Goal: Information Seeking & Learning: Learn about a topic

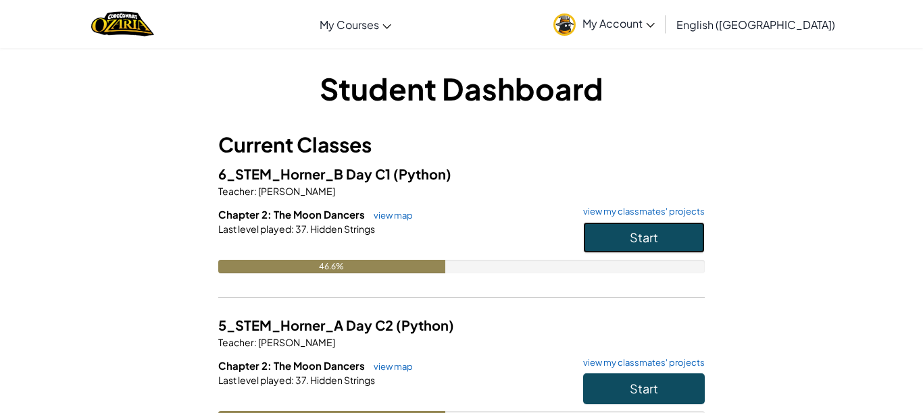
click at [660, 234] on button "Start" at bounding box center [644, 237] width 122 height 31
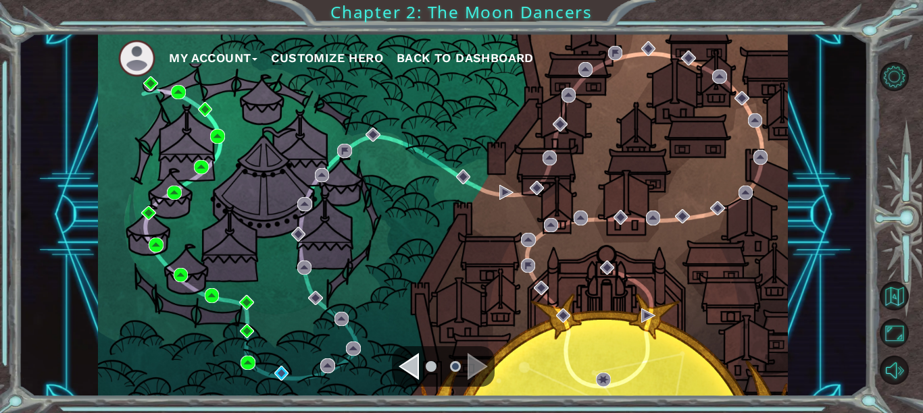
click at [478, 376] on div "Navigate to the next page" at bounding box center [477, 366] width 20 height 27
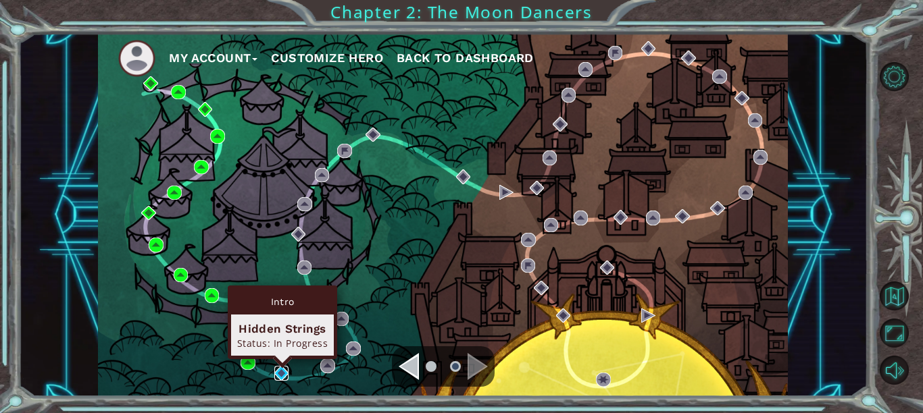
click at [282, 371] on img at bounding box center [281, 373] width 14 height 14
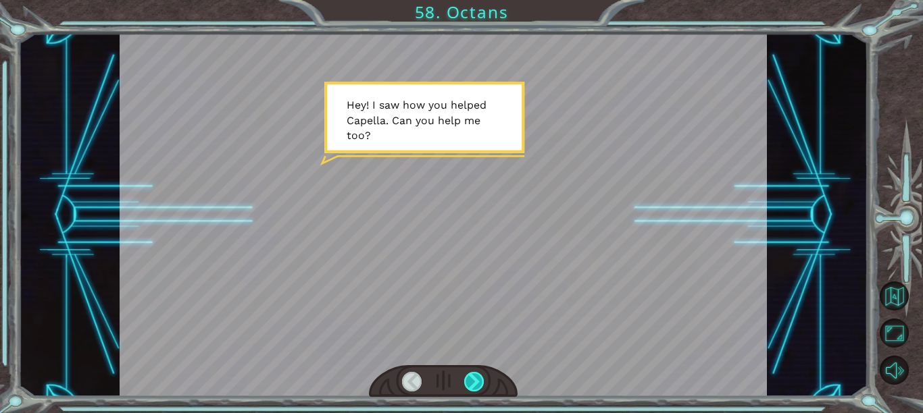
click at [471, 378] on div at bounding box center [474, 382] width 20 height 20
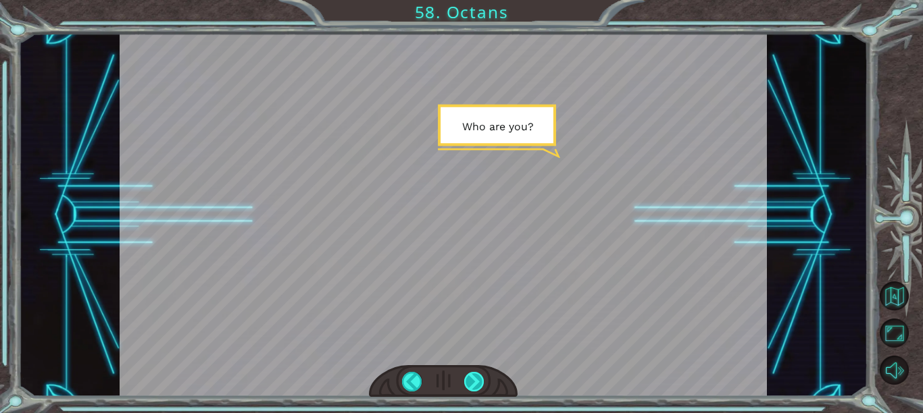
click at [471, 378] on div at bounding box center [474, 382] width 20 height 20
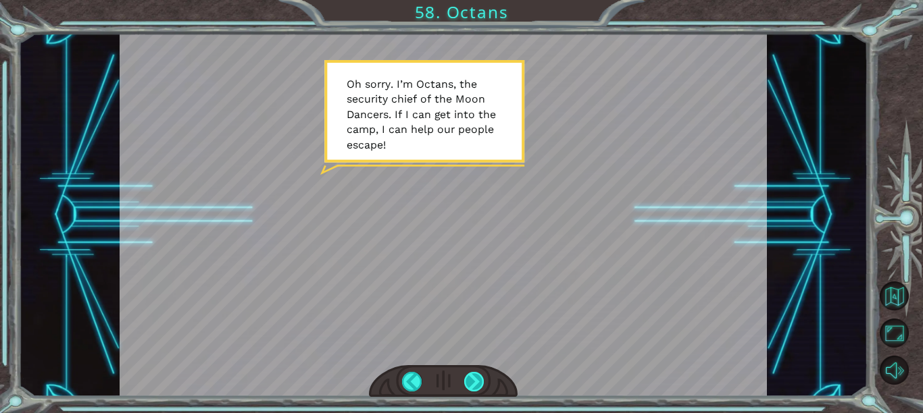
click at [478, 381] on div at bounding box center [474, 382] width 20 height 20
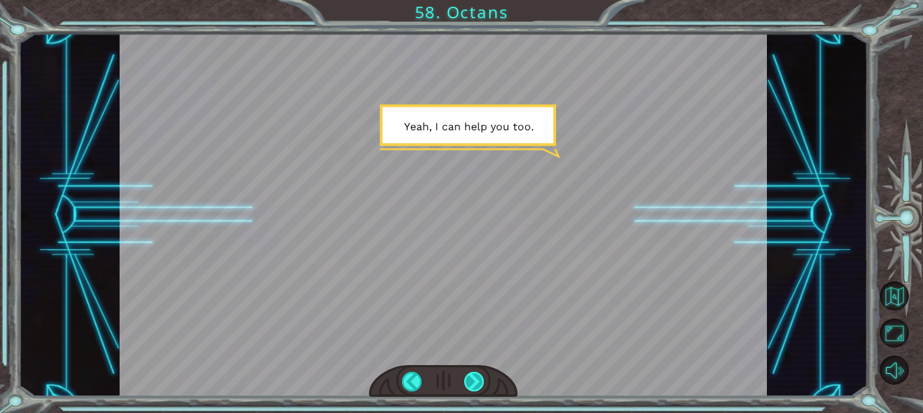
click at [478, 381] on div at bounding box center [474, 382] width 20 height 20
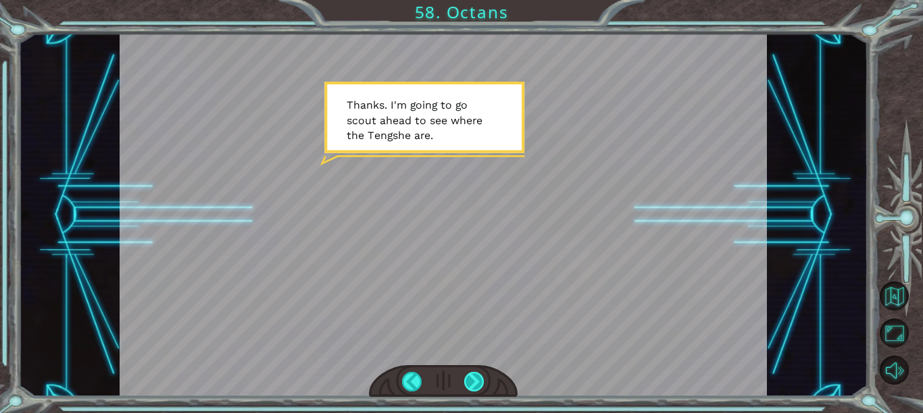
click at [478, 381] on div at bounding box center [474, 382] width 20 height 20
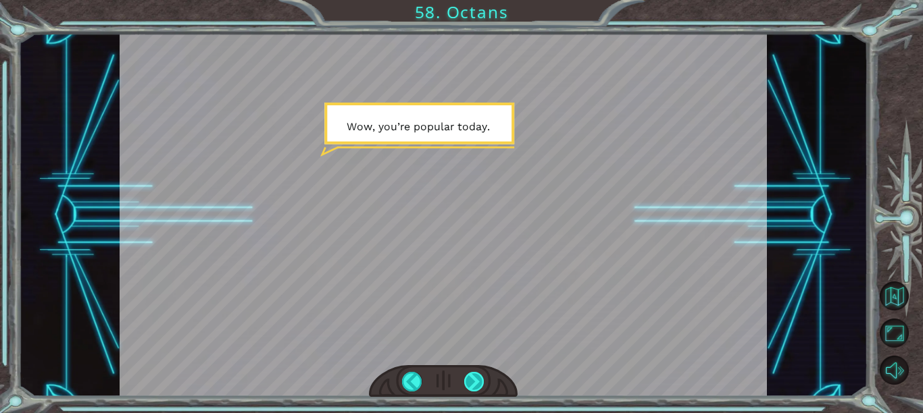
click at [478, 381] on div at bounding box center [474, 382] width 20 height 20
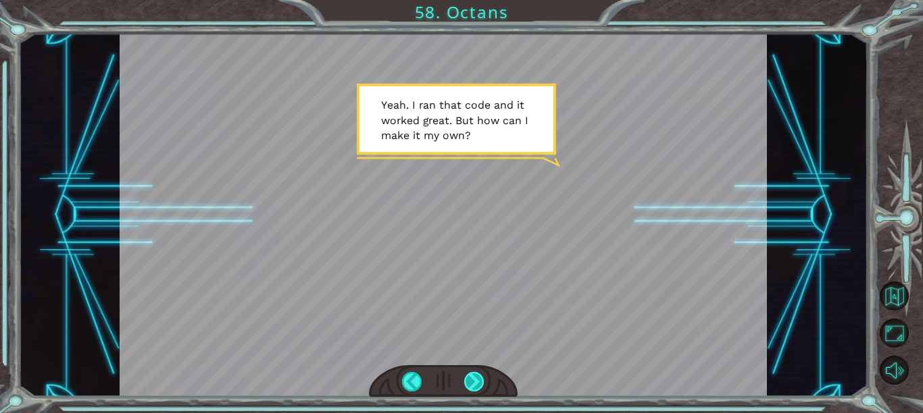
click at [478, 381] on div at bounding box center [474, 382] width 20 height 20
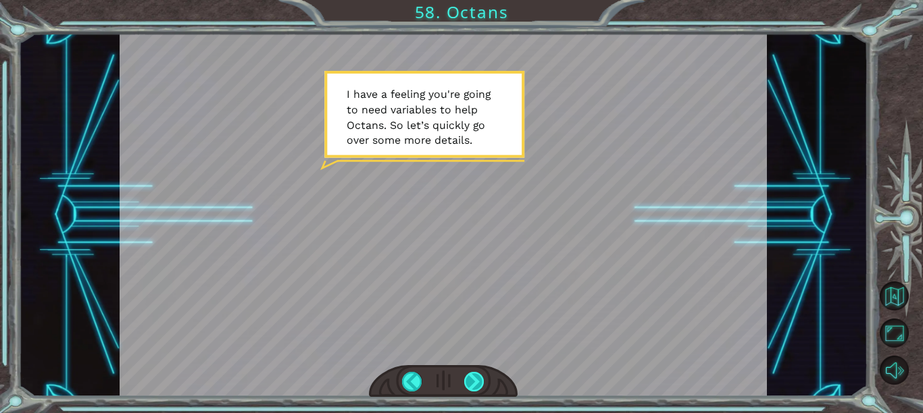
click at [483, 388] on div at bounding box center [474, 382] width 20 height 20
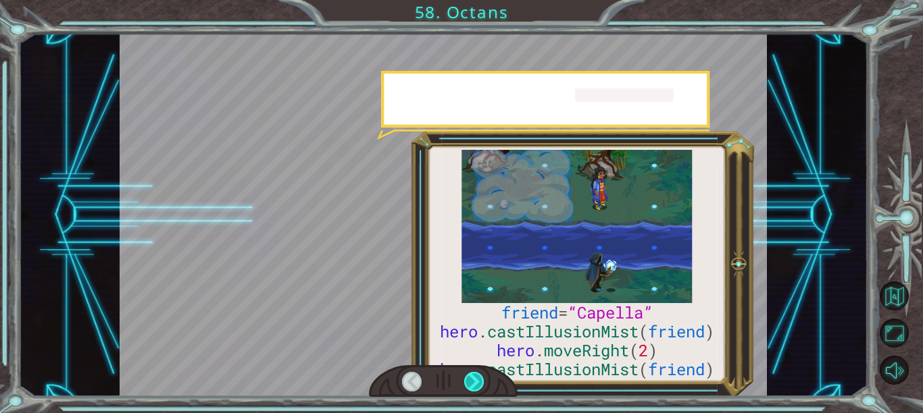
click at [483, 388] on div at bounding box center [474, 382] width 20 height 20
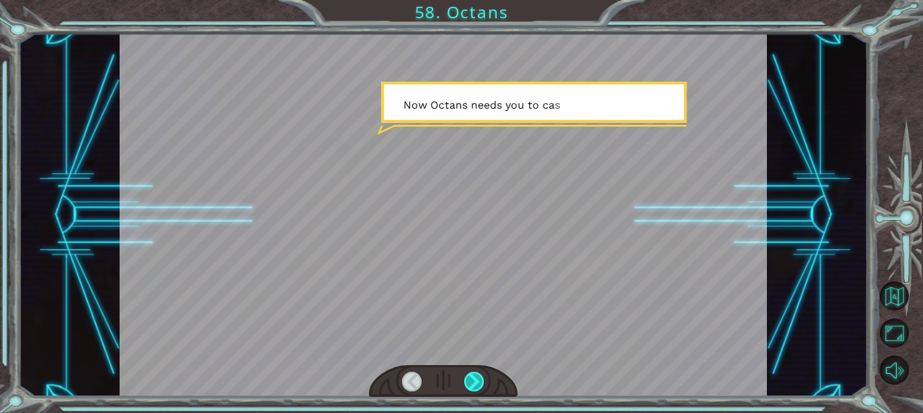
click at [483, 388] on div at bounding box center [474, 382] width 20 height 20
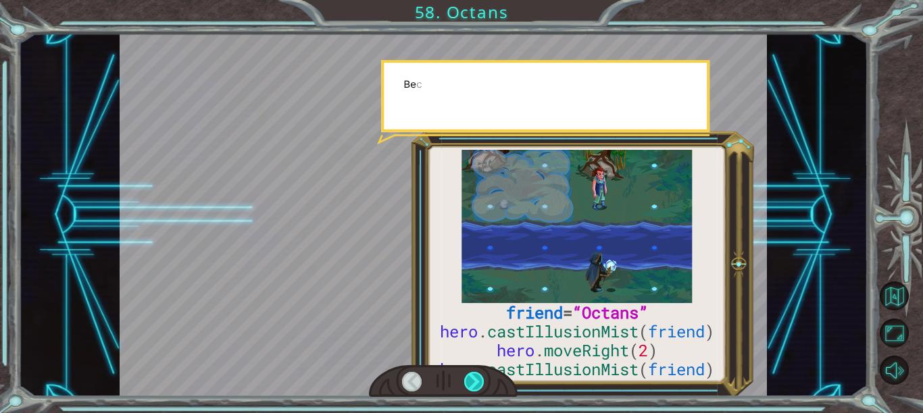
click at [483, 388] on div at bounding box center [474, 382] width 20 height 20
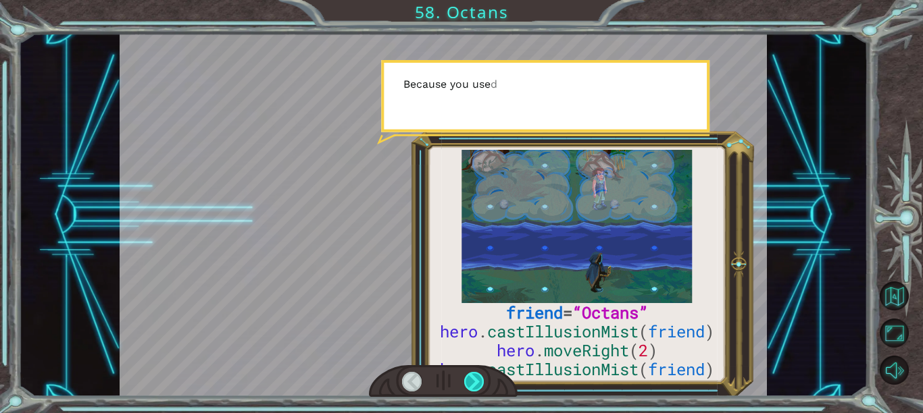
click at [483, 388] on div at bounding box center [474, 382] width 20 height 20
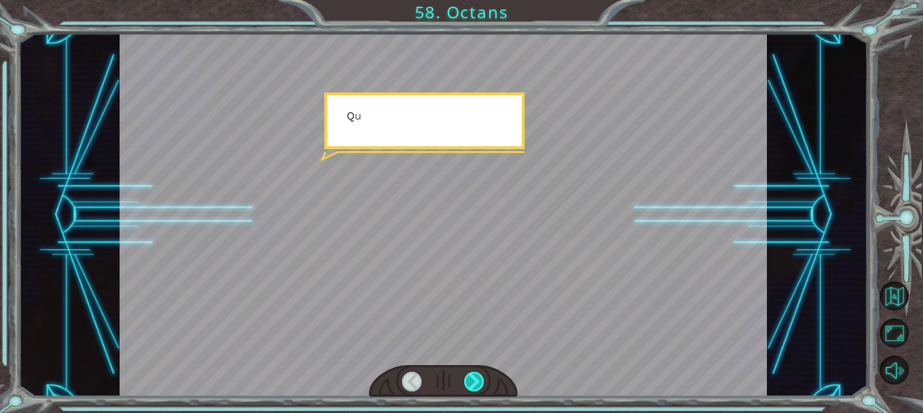
click at [483, 388] on div at bounding box center [474, 382] width 20 height 20
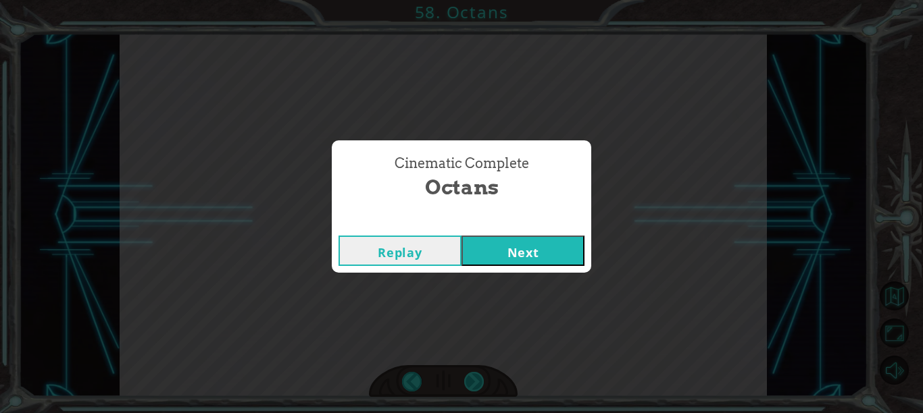
click at [483, 388] on div "Cinematic Complete Octans Replay Next" at bounding box center [461, 206] width 923 height 413
click at [525, 259] on button "Next" at bounding box center [522, 251] width 123 height 30
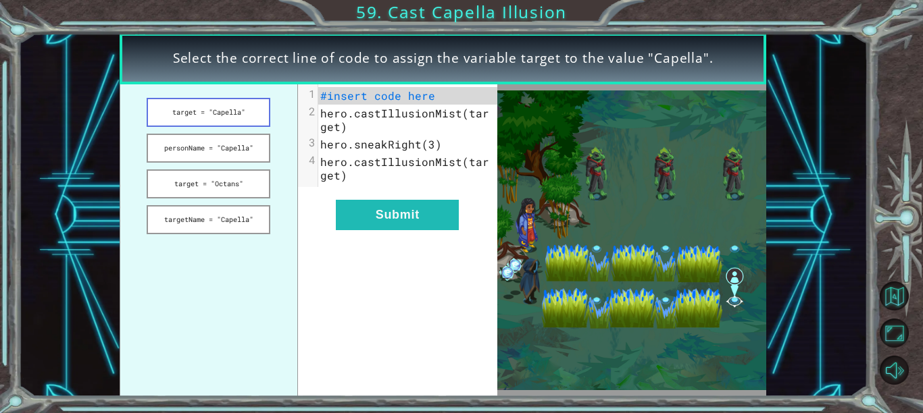
click at [224, 115] on button "target = "Capella"" at bounding box center [209, 112] width 124 height 29
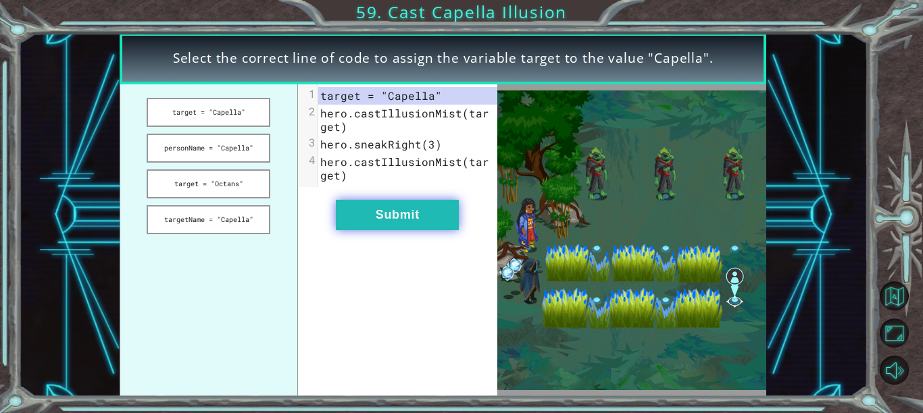
click at [357, 200] on button "Submit" at bounding box center [397, 215] width 123 height 30
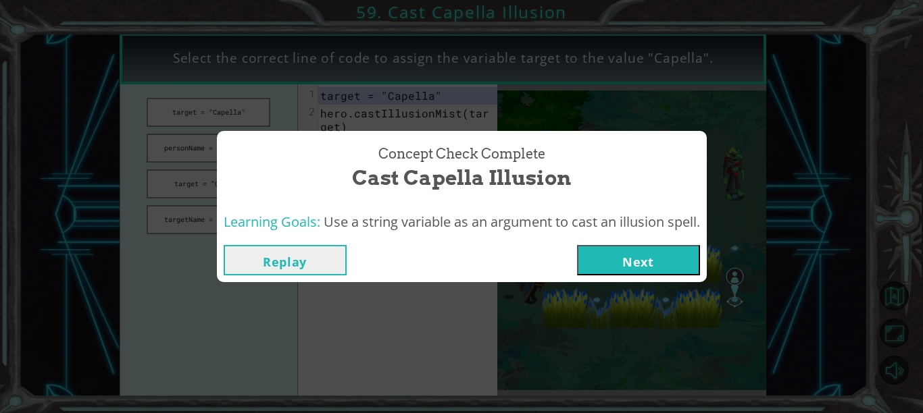
click at [622, 267] on button "Next" at bounding box center [638, 260] width 123 height 30
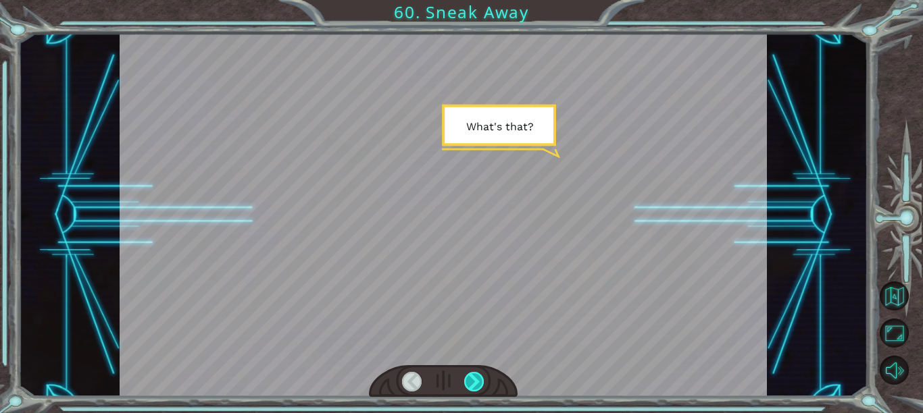
click at [471, 383] on div at bounding box center [474, 382] width 20 height 20
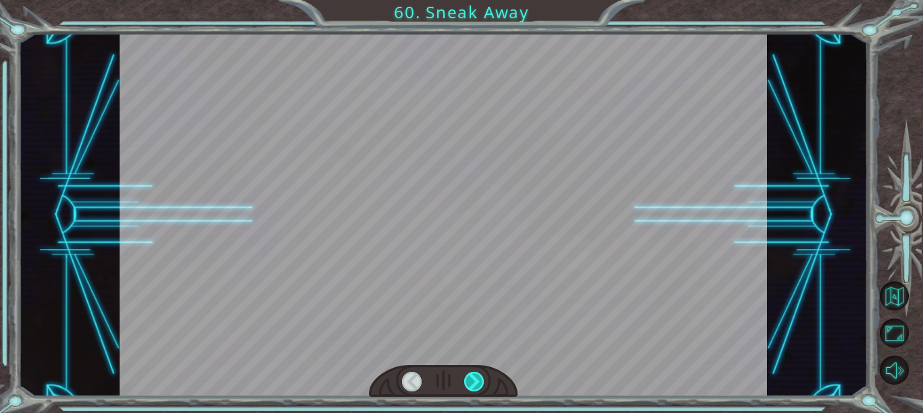
click at [471, 383] on div at bounding box center [474, 382] width 20 height 20
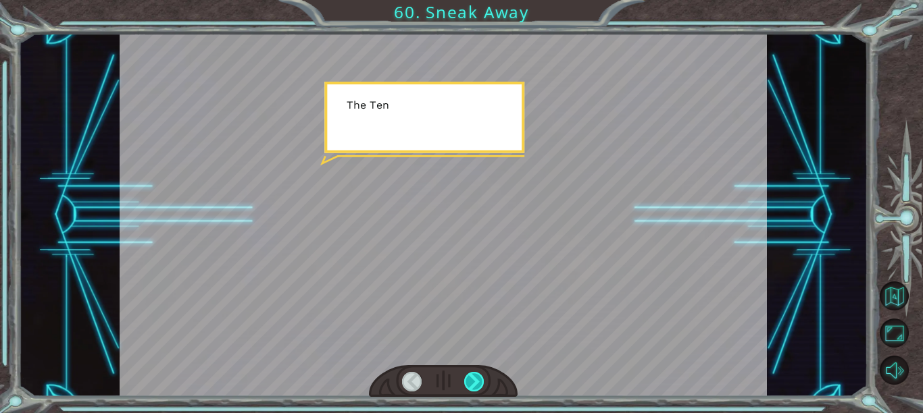
click at [471, 383] on div at bounding box center [474, 382] width 20 height 20
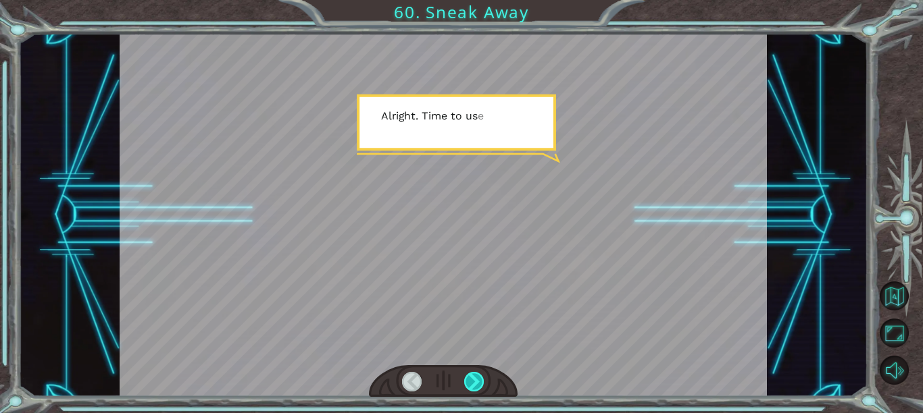
click at [471, 383] on div at bounding box center [474, 382] width 20 height 20
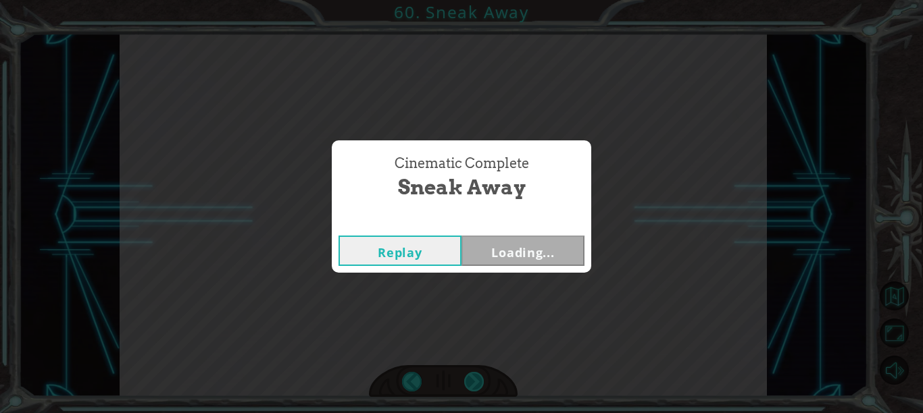
click at [471, 383] on div "Cinematic Complete Sneak Away Replay Loading..." at bounding box center [461, 206] width 923 height 413
click at [531, 247] on button "Next" at bounding box center [522, 251] width 123 height 30
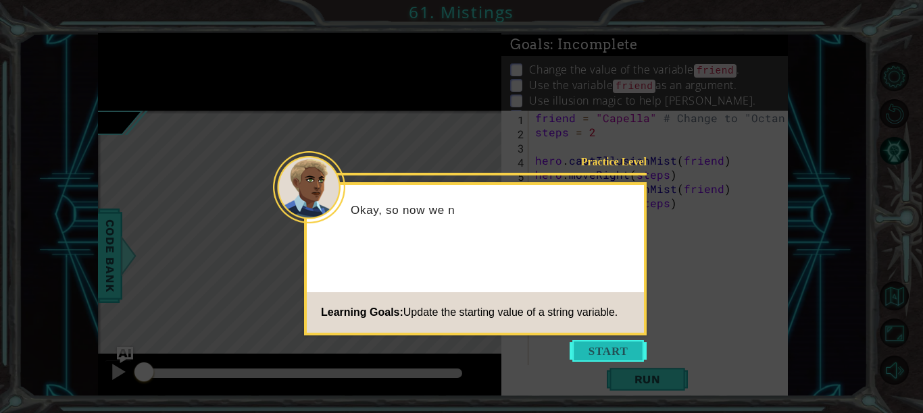
click at [603, 348] on button "Start" at bounding box center [607, 351] width 77 height 22
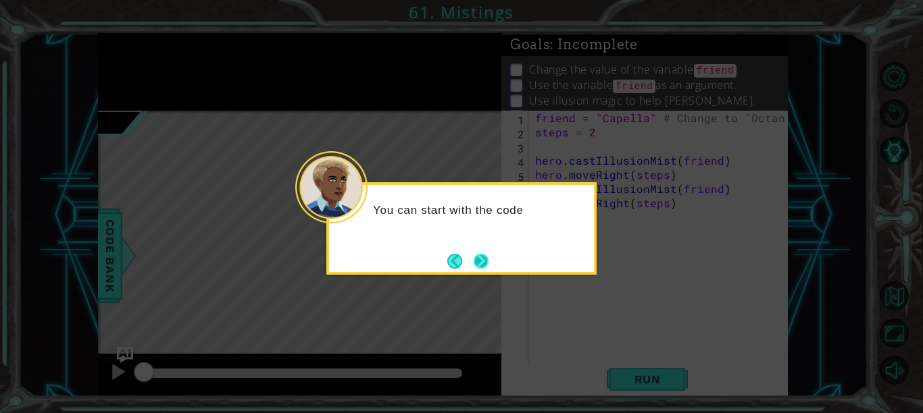
click at [485, 254] on button "Next" at bounding box center [481, 261] width 16 height 16
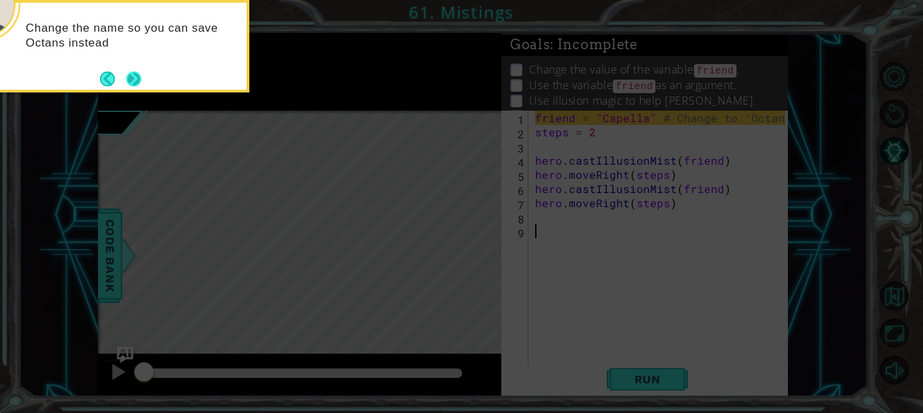
click at [132, 79] on button "Next" at bounding box center [133, 79] width 15 height 15
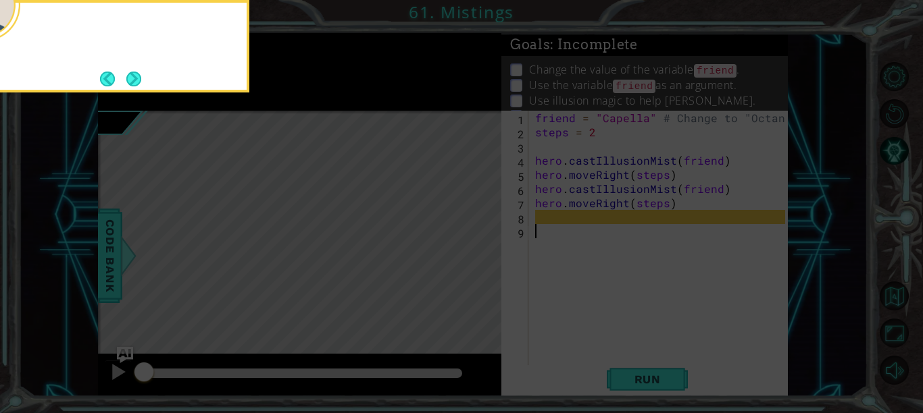
click at [132, 79] on button "Next" at bounding box center [134, 79] width 16 height 16
